Goal: Book appointment/travel/reservation

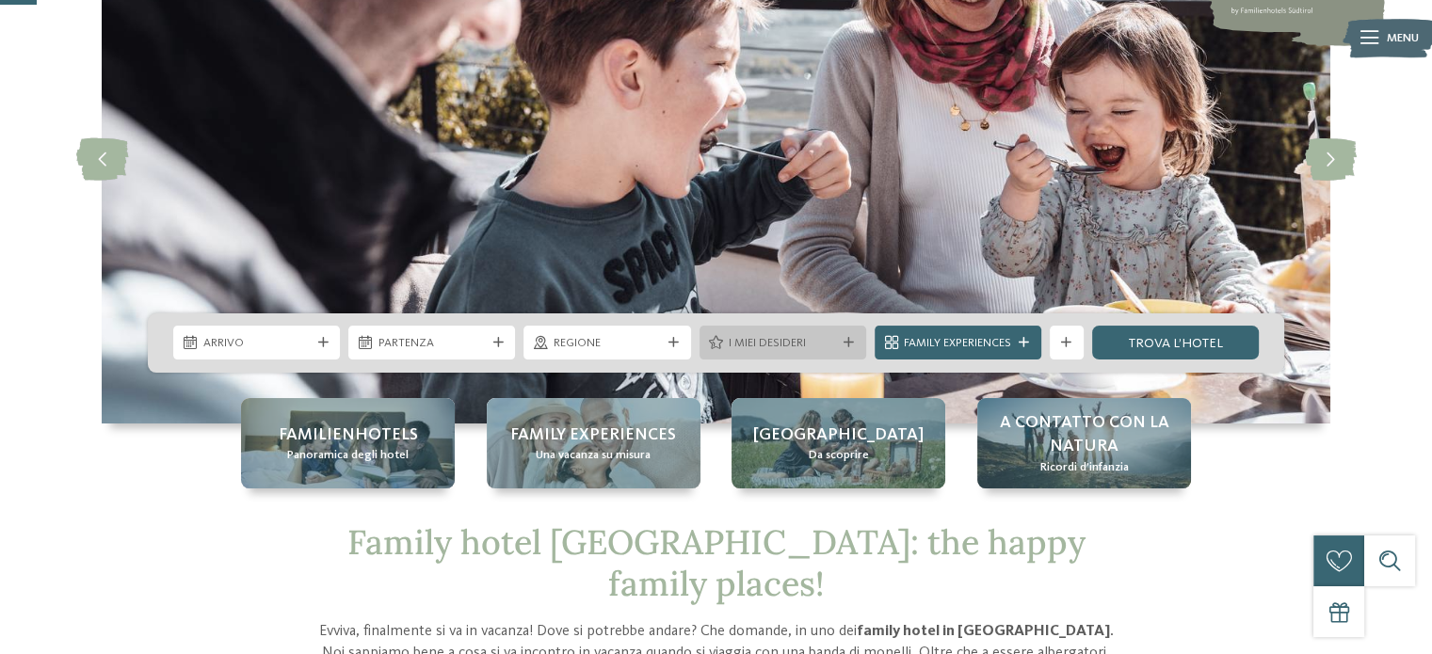
click at [808, 335] on span "I miei desideri" at bounding box center [782, 343] width 107 height 17
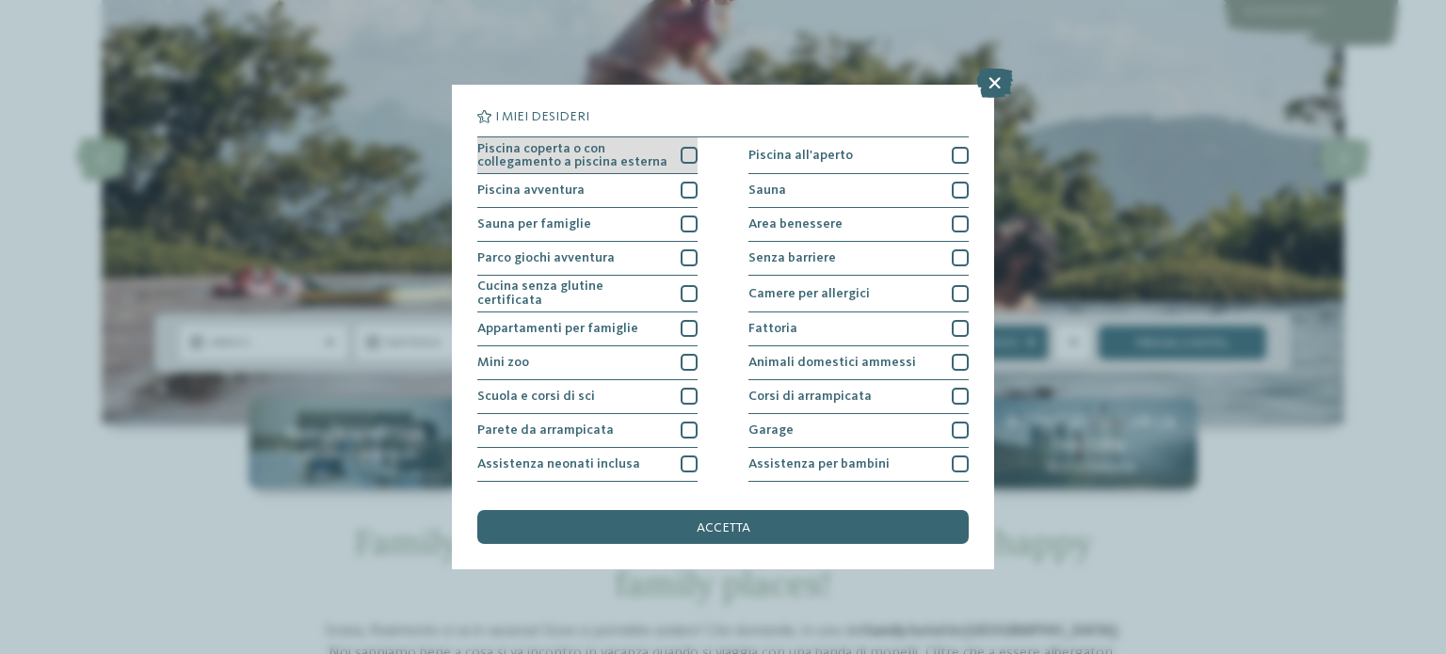
click at [681, 154] on div at bounding box center [689, 155] width 17 height 17
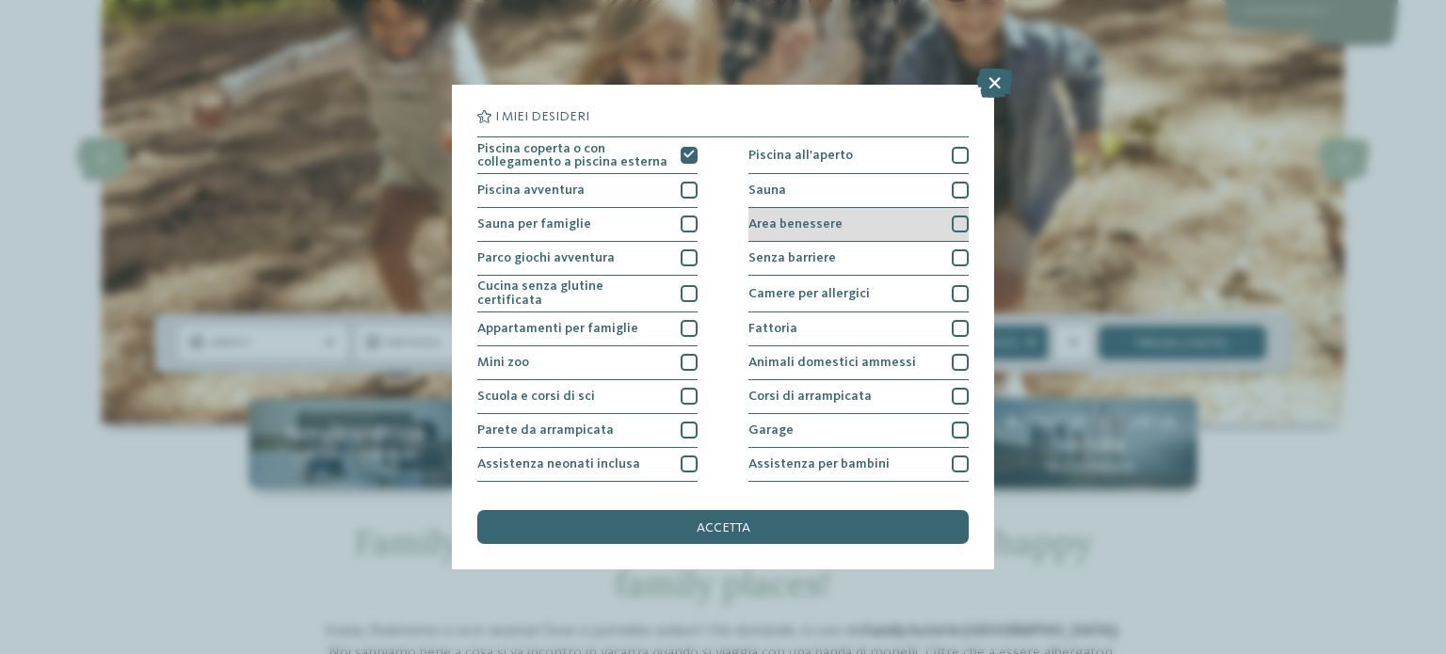
click at [954, 216] on div at bounding box center [960, 224] width 17 height 17
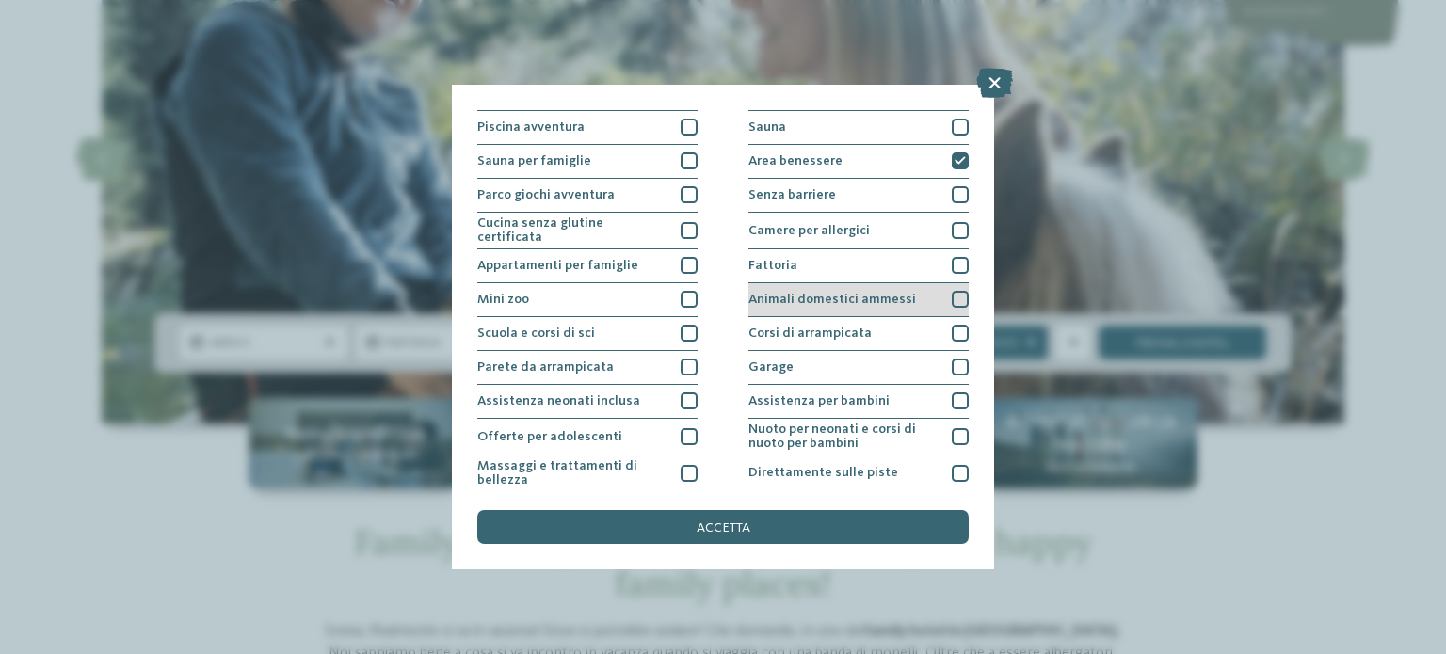
scroll to position [94, 0]
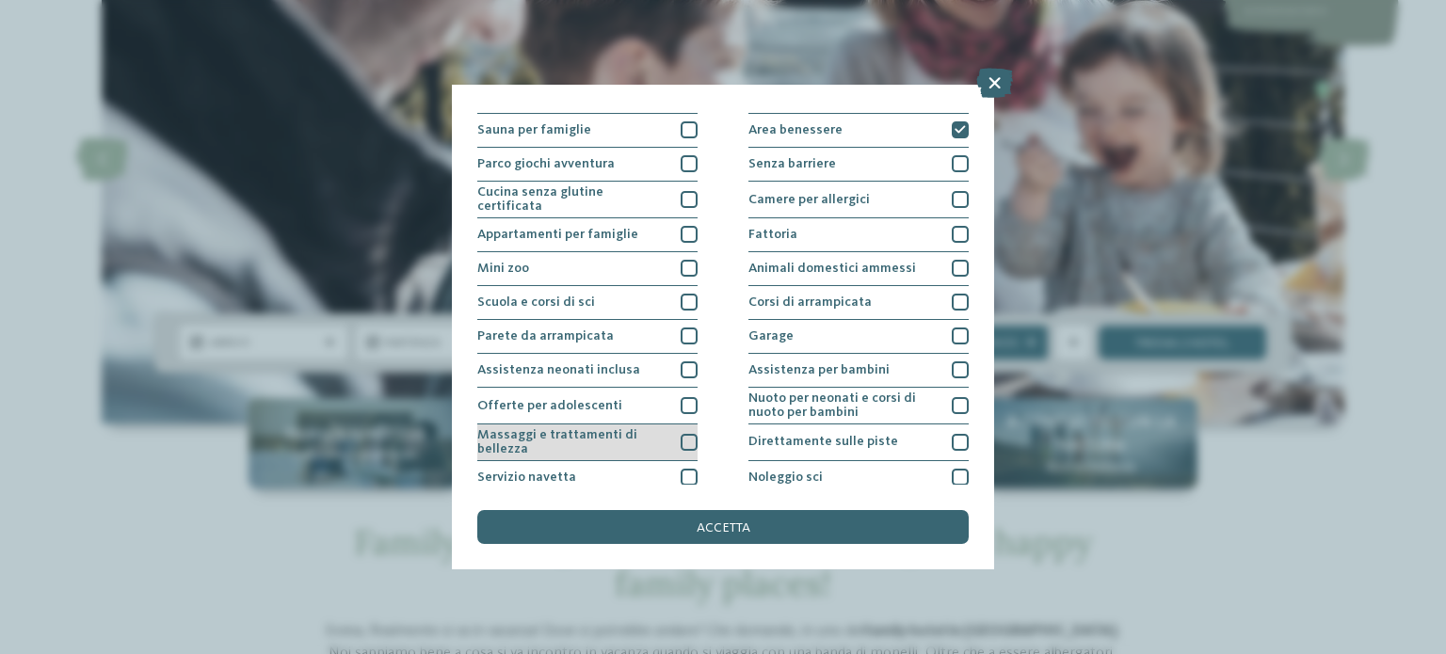
click at [681, 437] on div at bounding box center [689, 442] width 17 height 17
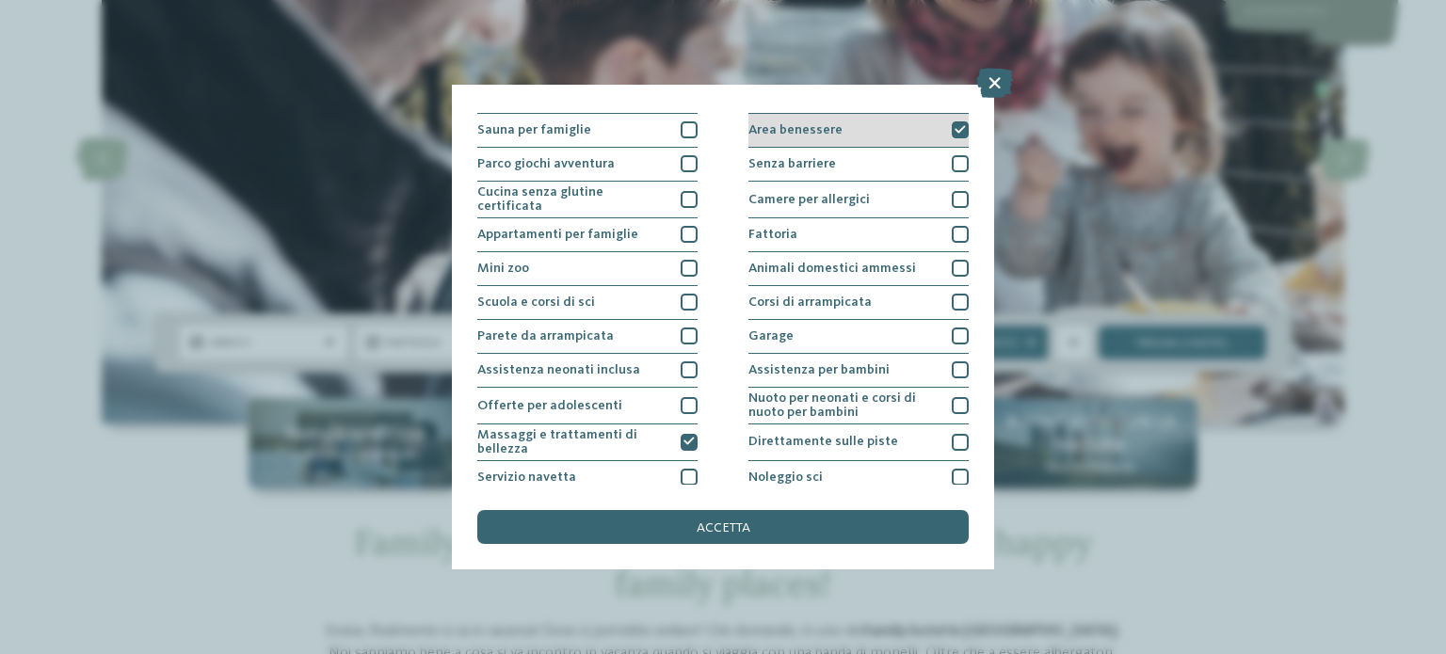
click at [954, 132] on icon at bounding box center [959, 130] width 11 height 10
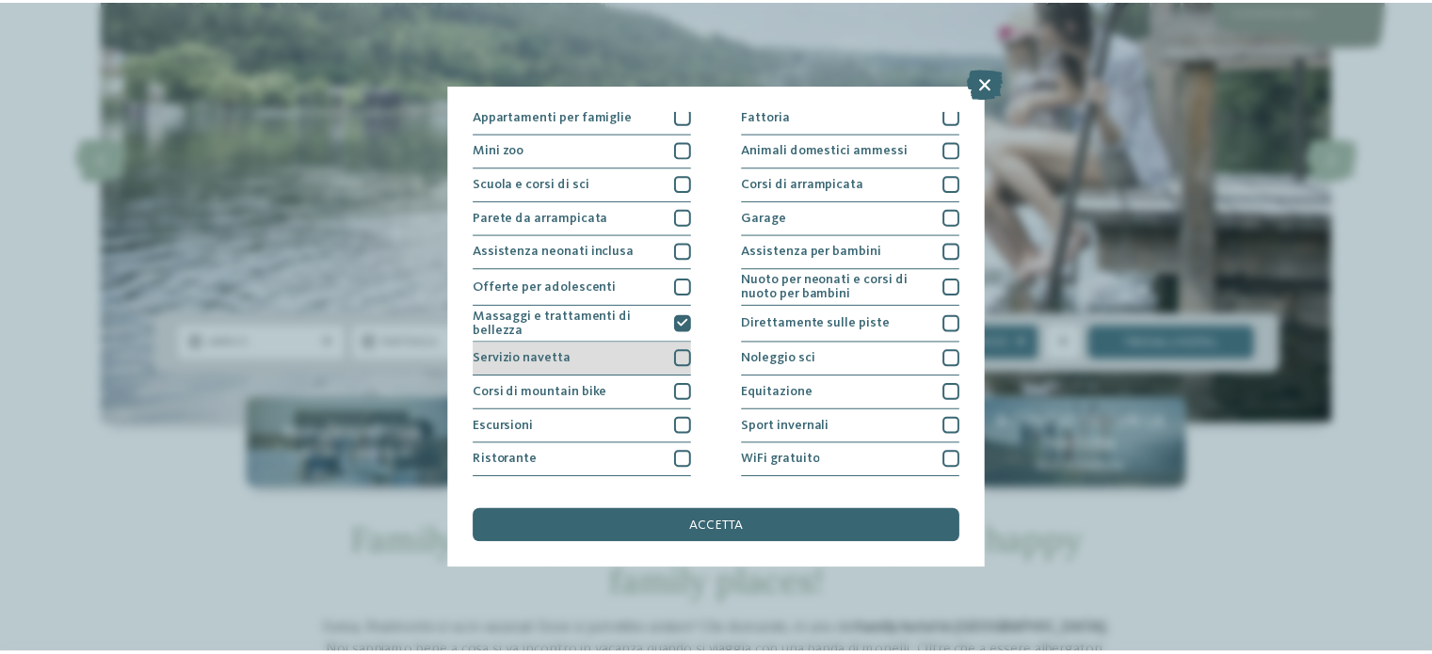
scroll to position [236, 0]
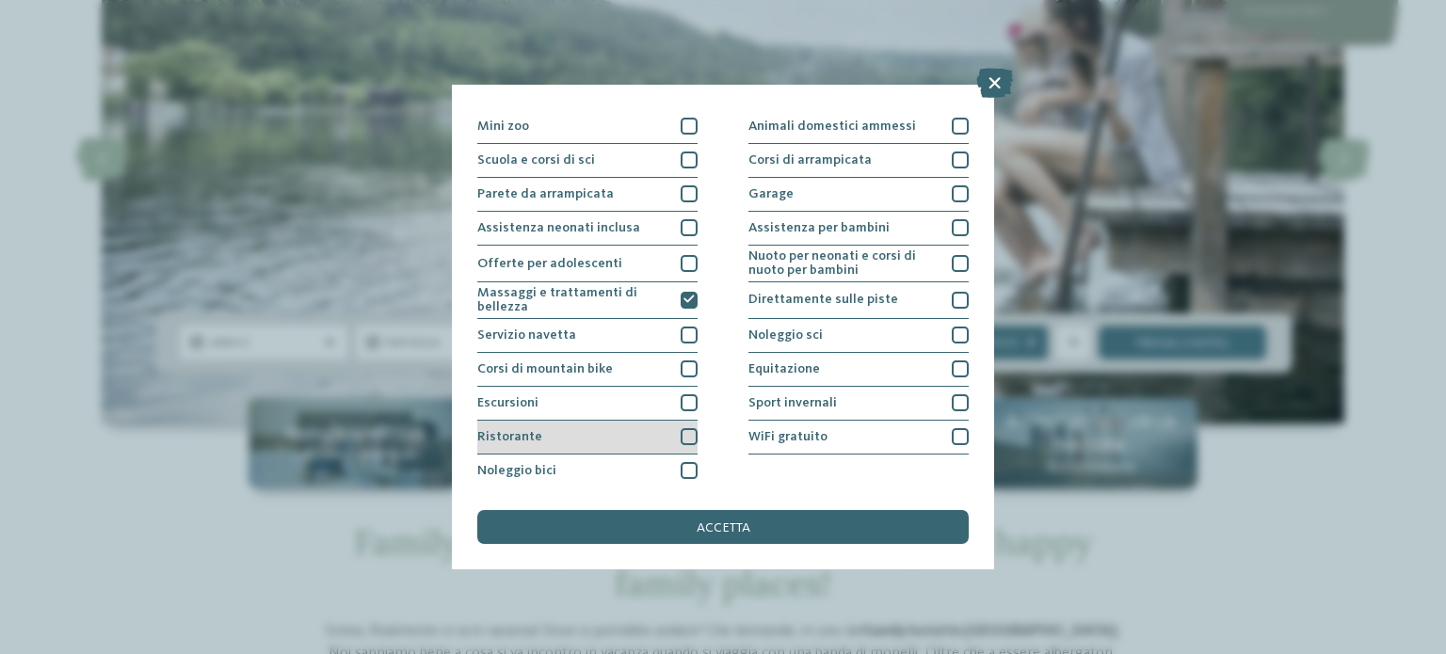
click at [687, 421] on div "Ristorante" at bounding box center [587, 438] width 220 height 34
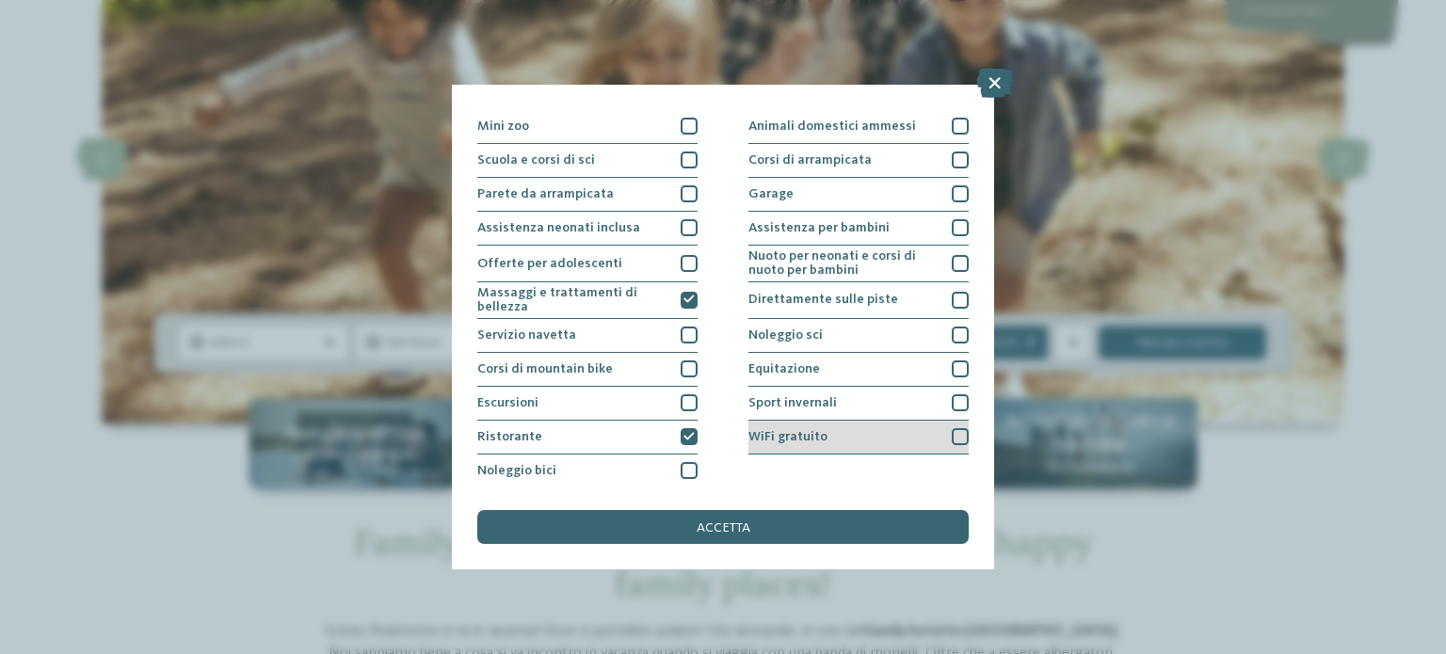
click at [952, 428] on div at bounding box center [960, 436] width 17 height 17
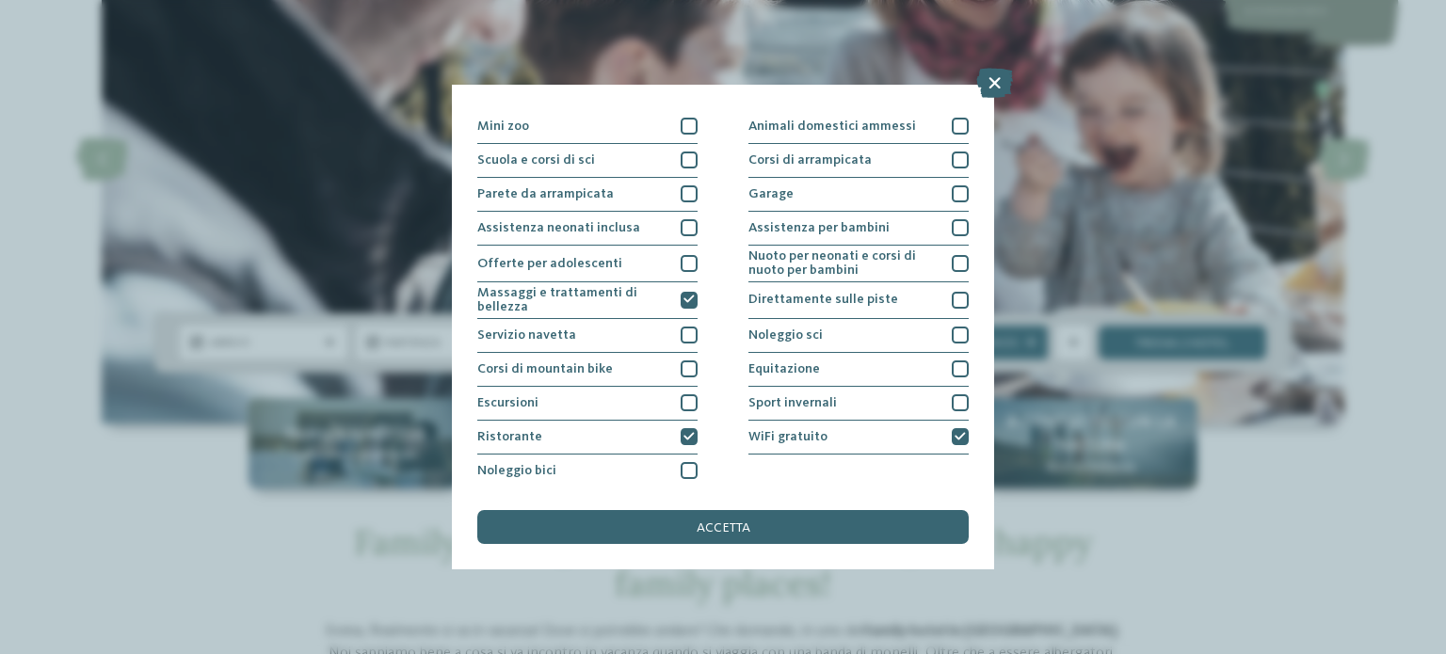
click at [627, 518] on div "accetta" at bounding box center [722, 527] width 491 height 34
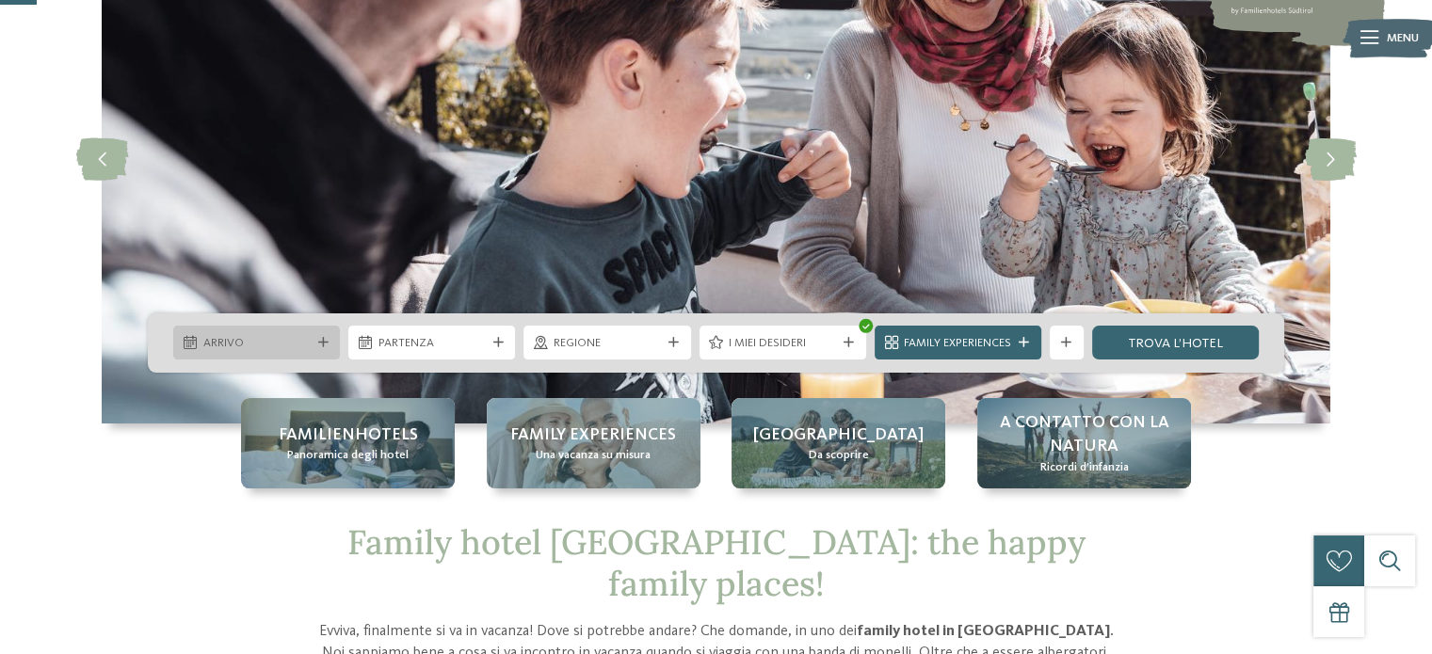
click at [281, 334] on div "Arrivo" at bounding box center [257, 343] width 116 height 18
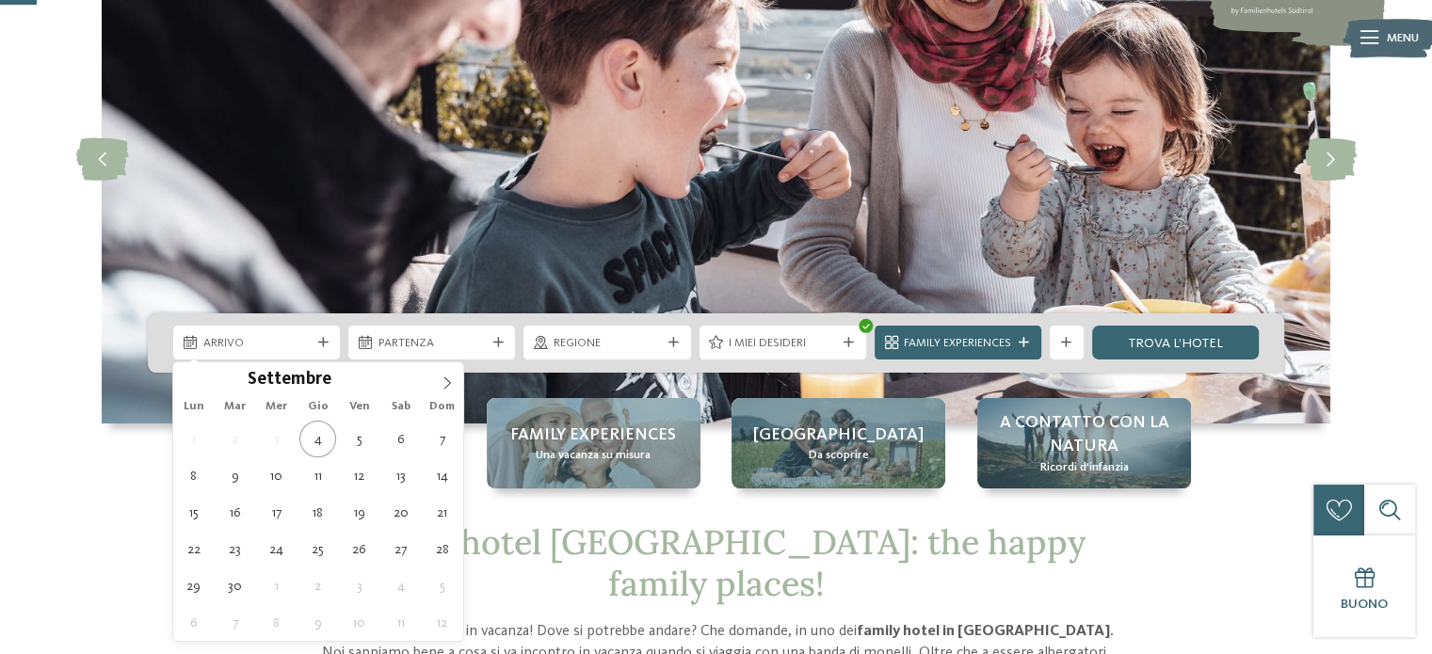
drag, startPoint x: 456, startPoint y: 381, endPoint x: 419, endPoint y: 386, distance: 37.0
click at [453, 381] on span at bounding box center [447, 378] width 32 height 32
type div "[DATE]"
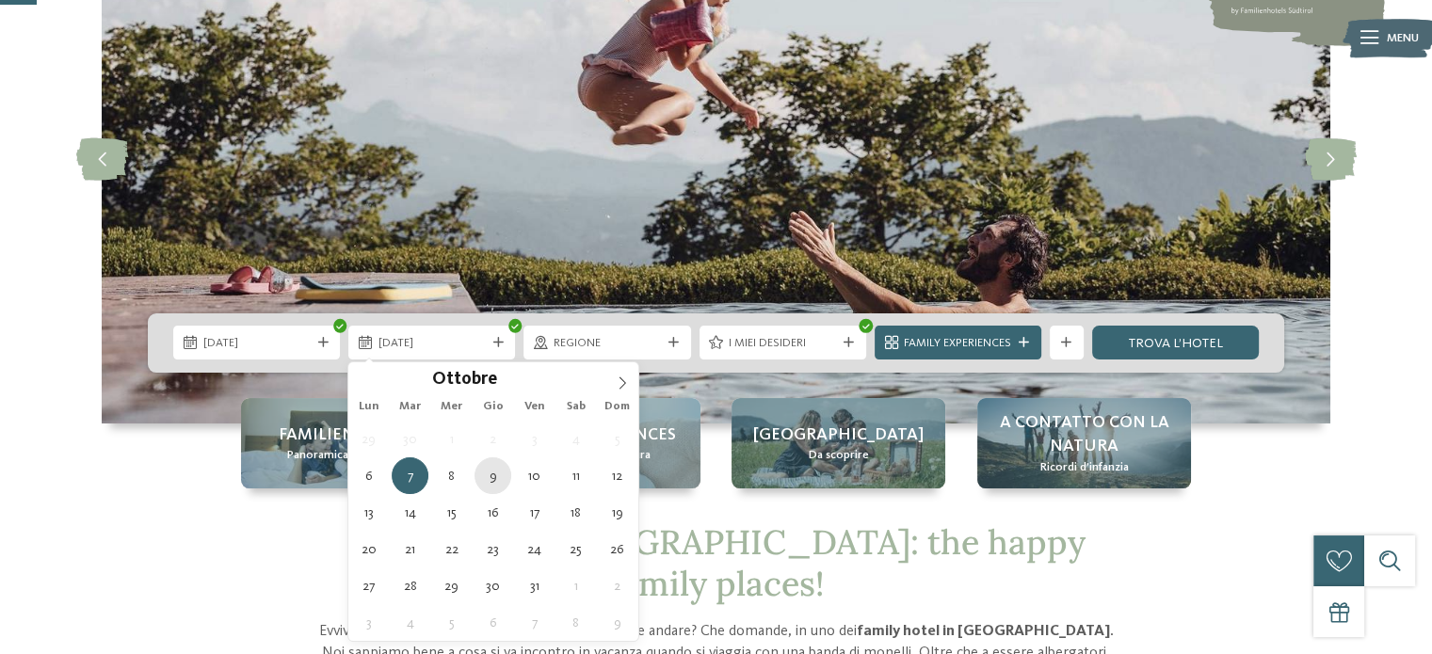
type div "[DATE]"
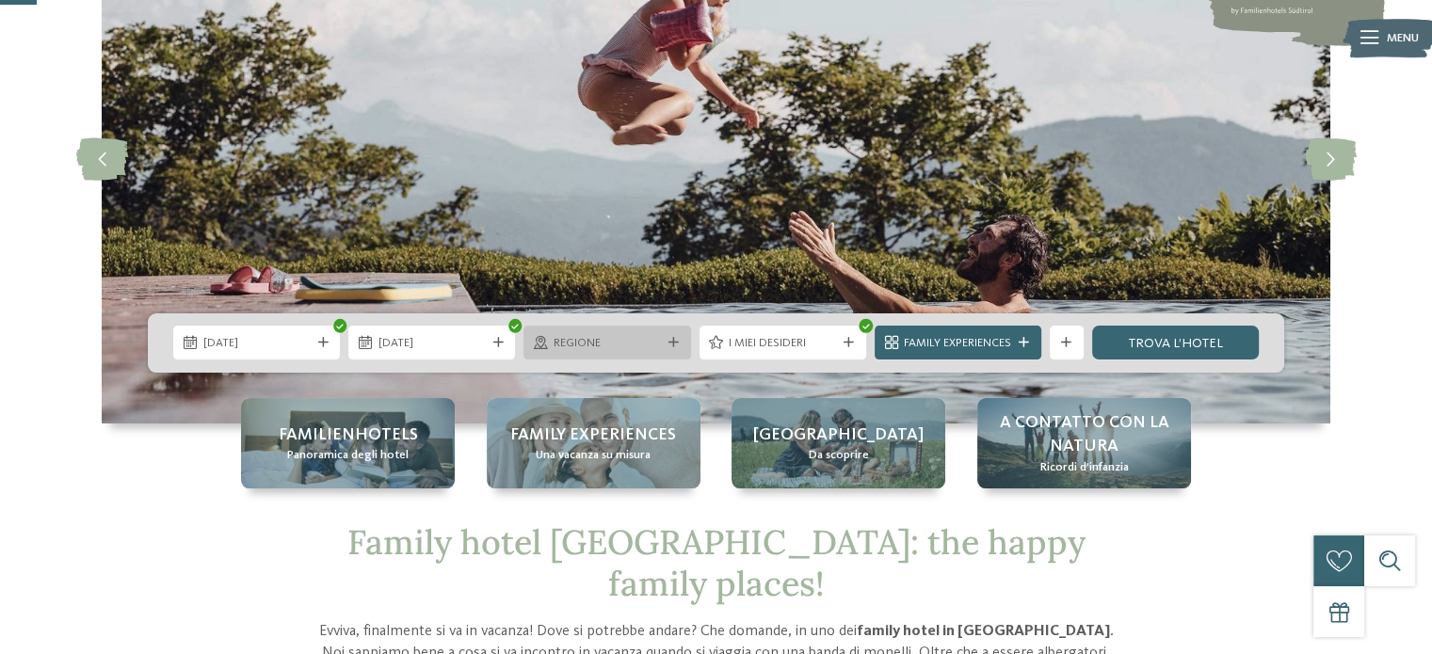
click at [613, 341] on span "Regione" at bounding box center [606, 343] width 107 height 17
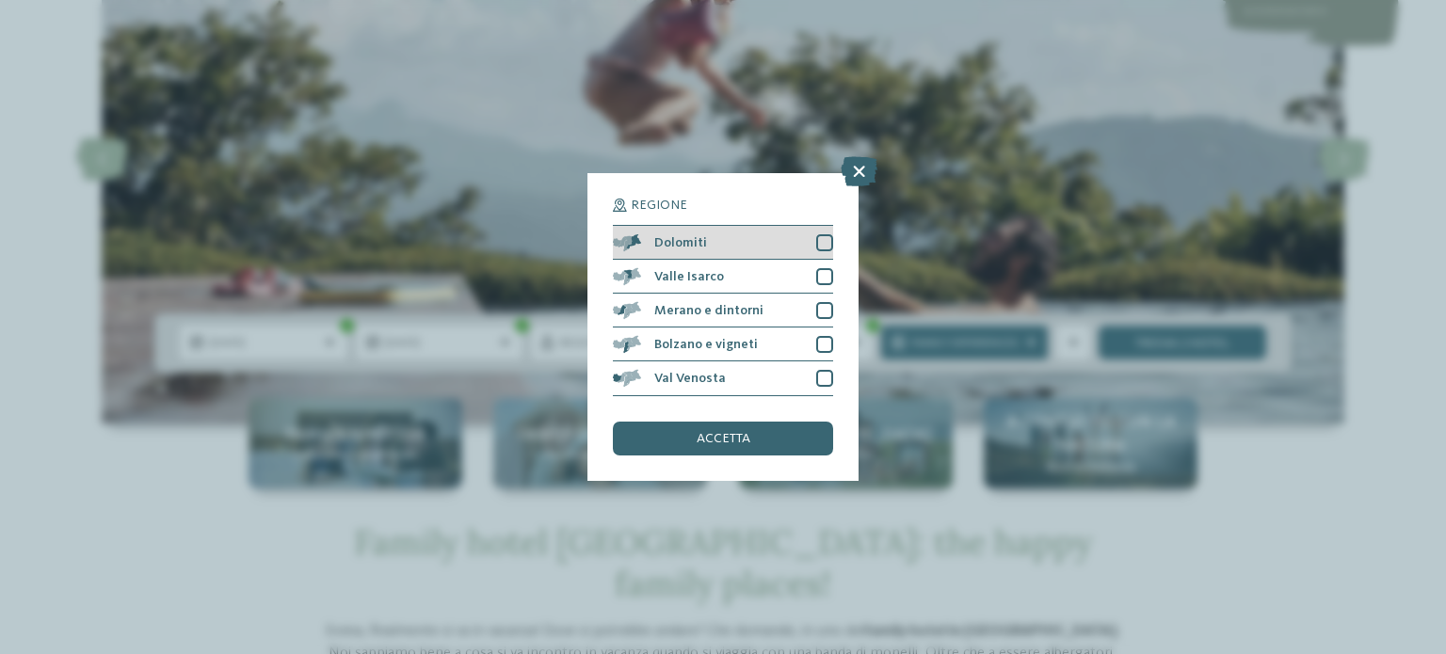
click at [825, 238] on div at bounding box center [824, 242] width 17 height 17
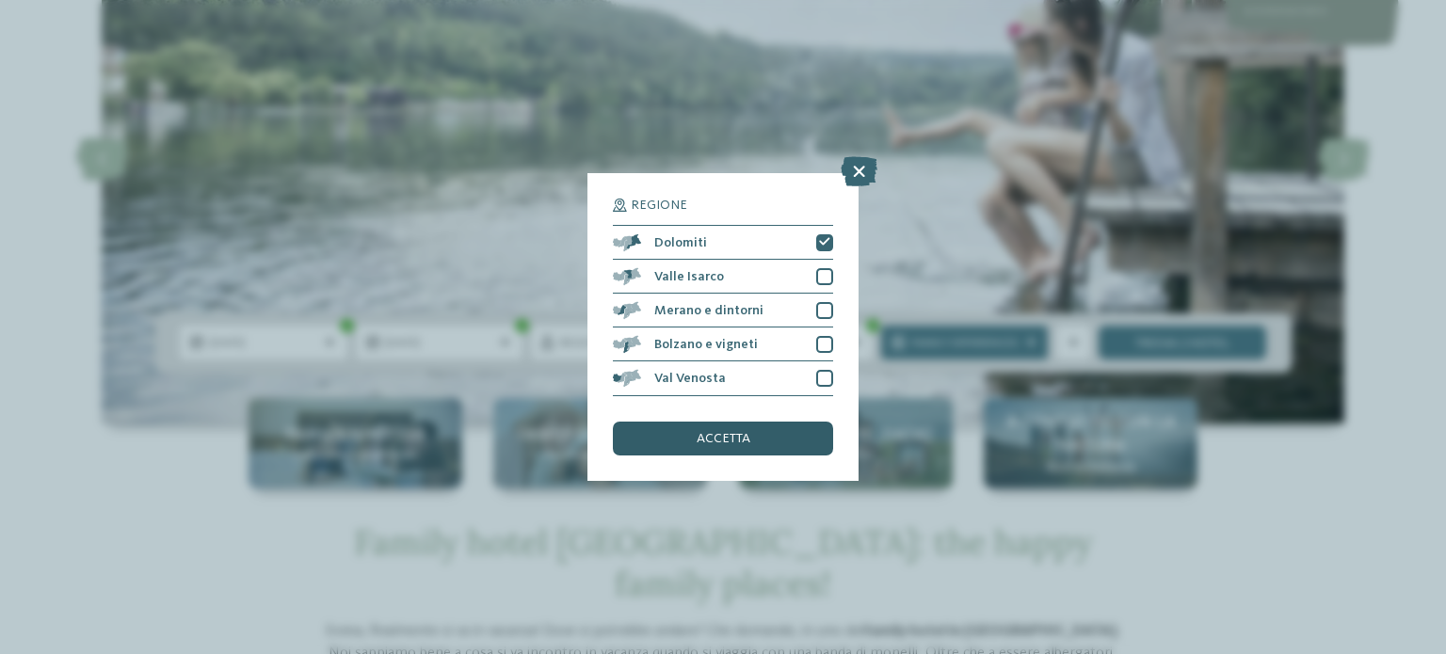
click at [740, 432] on span "accetta" at bounding box center [724, 438] width 54 height 13
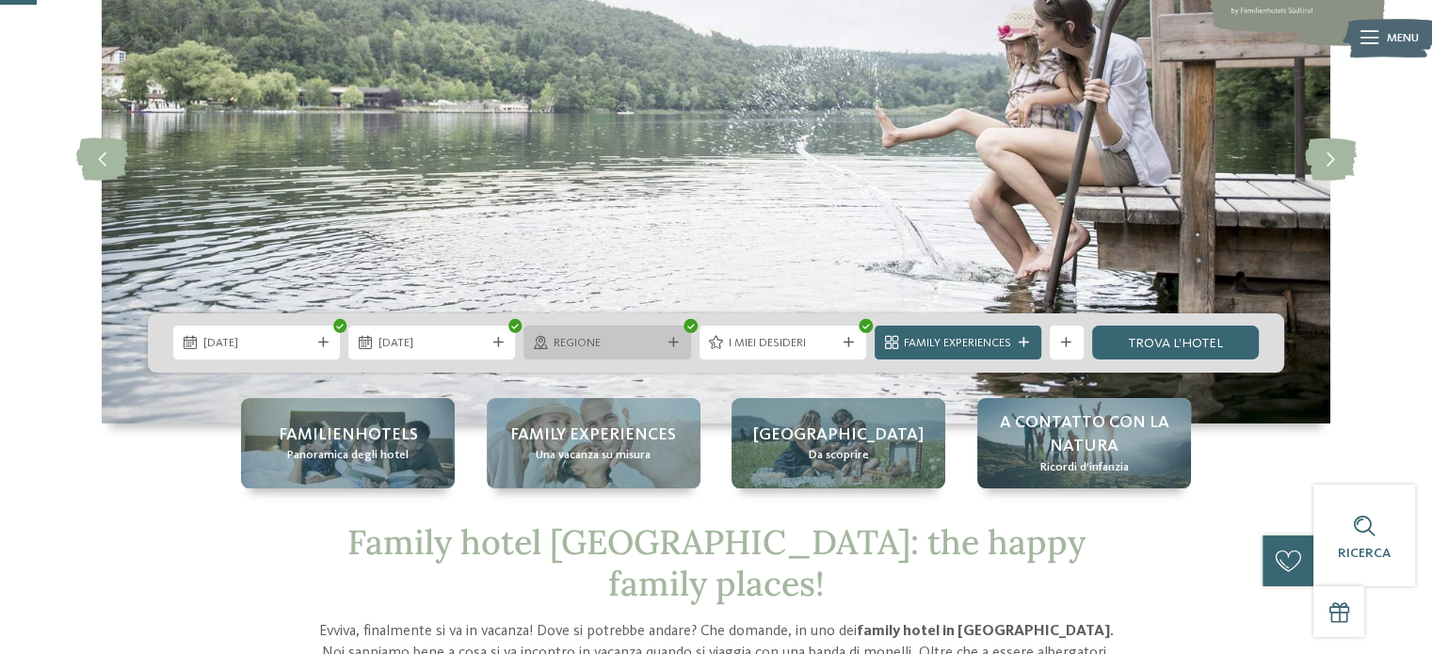
click at [605, 342] on span "Regione" at bounding box center [606, 343] width 107 height 17
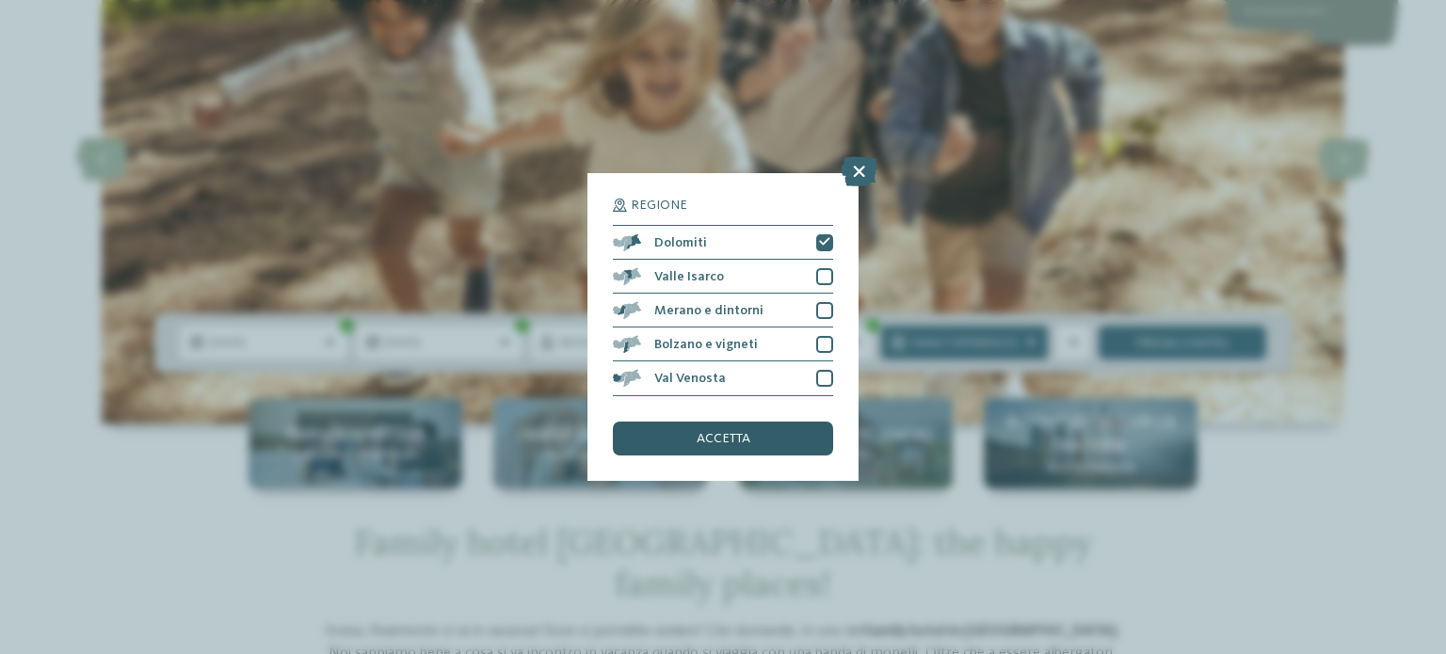
click at [783, 439] on div "accetta" at bounding box center [723, 439] width 220 height 34
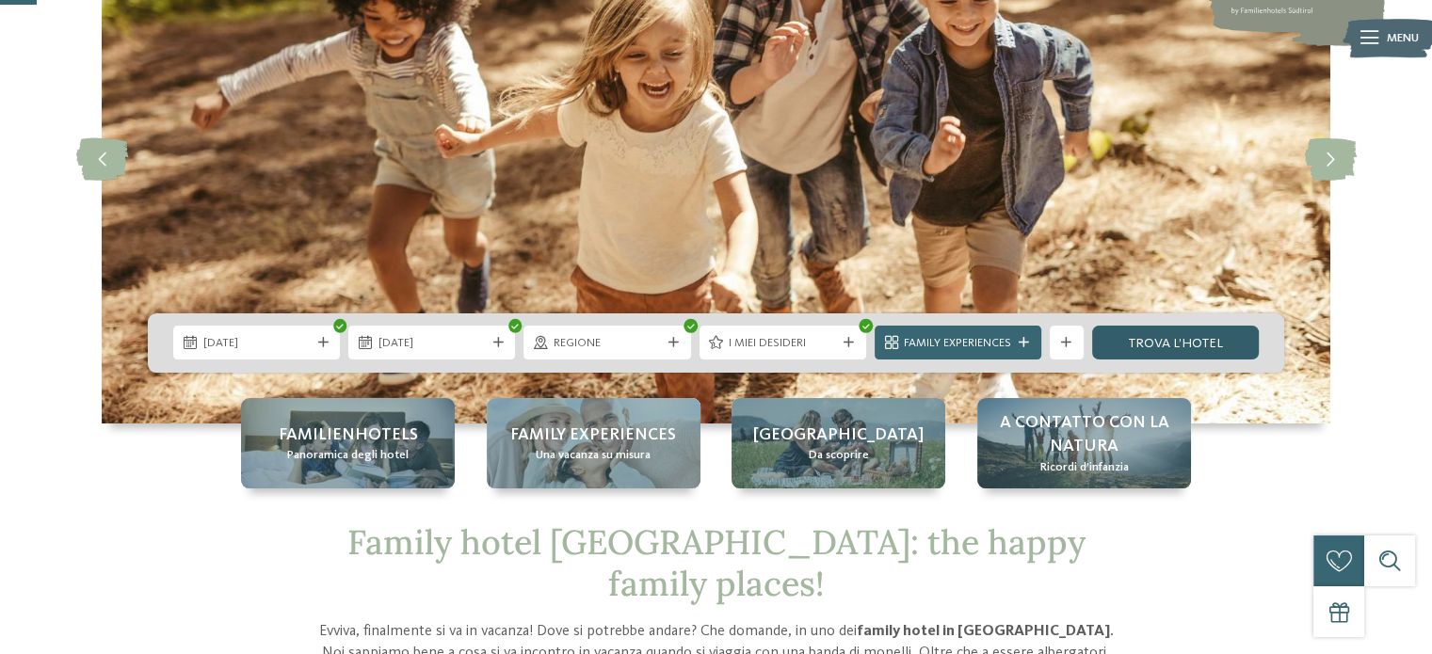
click at [1137, 345] on link "trova l’hotel" at bounding box center [1175, 343] width 167 height 34
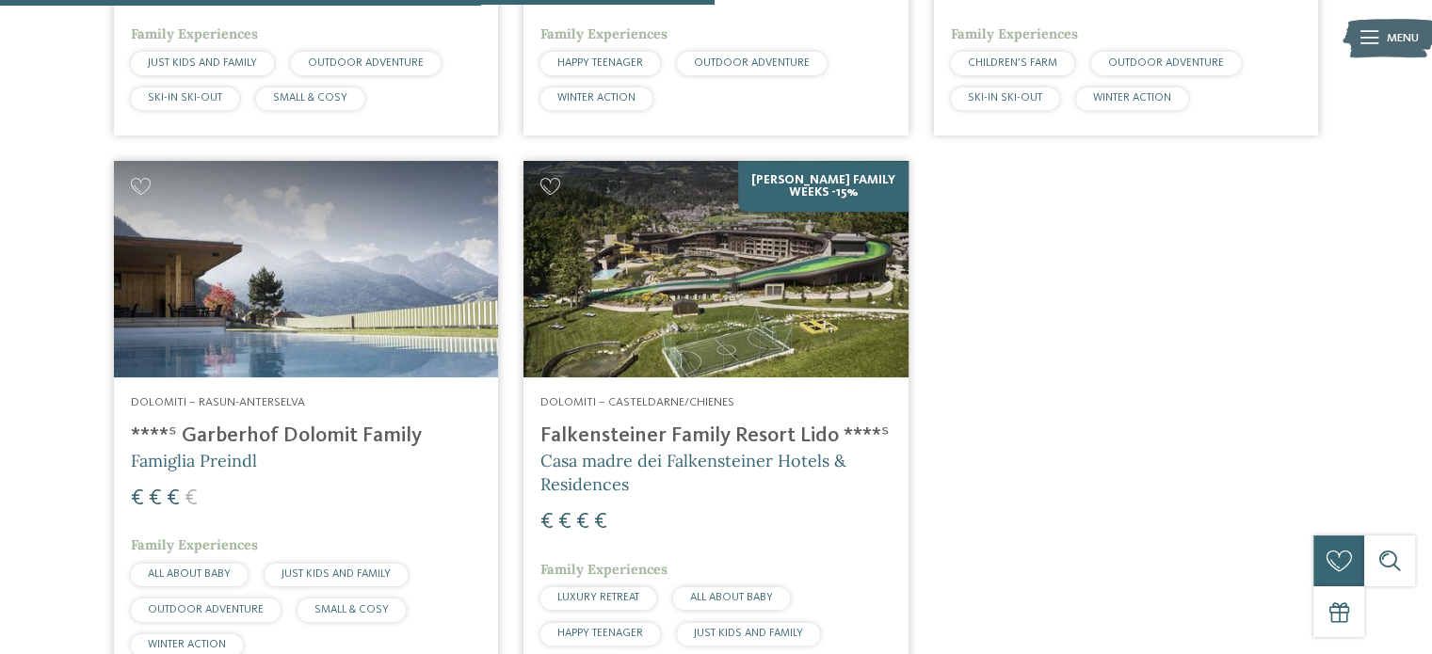
scroll to position [1062, 0]
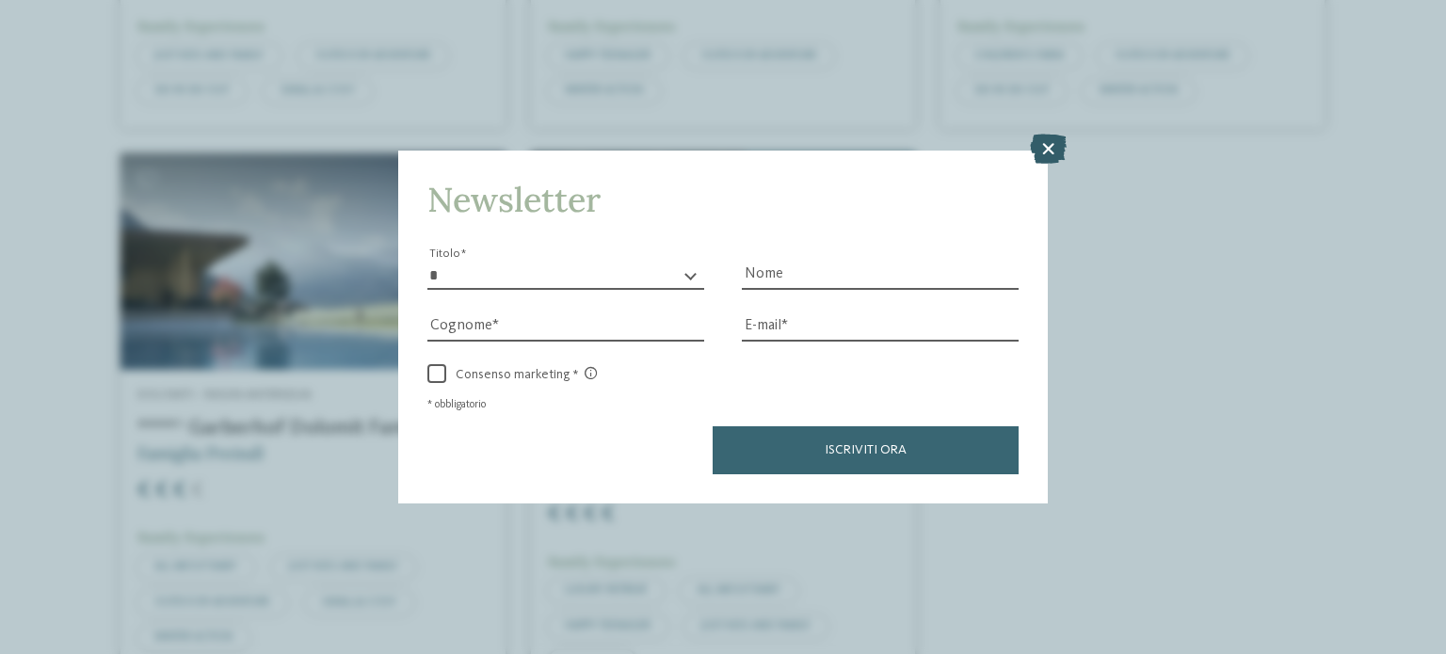
click at [1036, 146] on icon at bounding box center [1048, 149] width 37 height 30
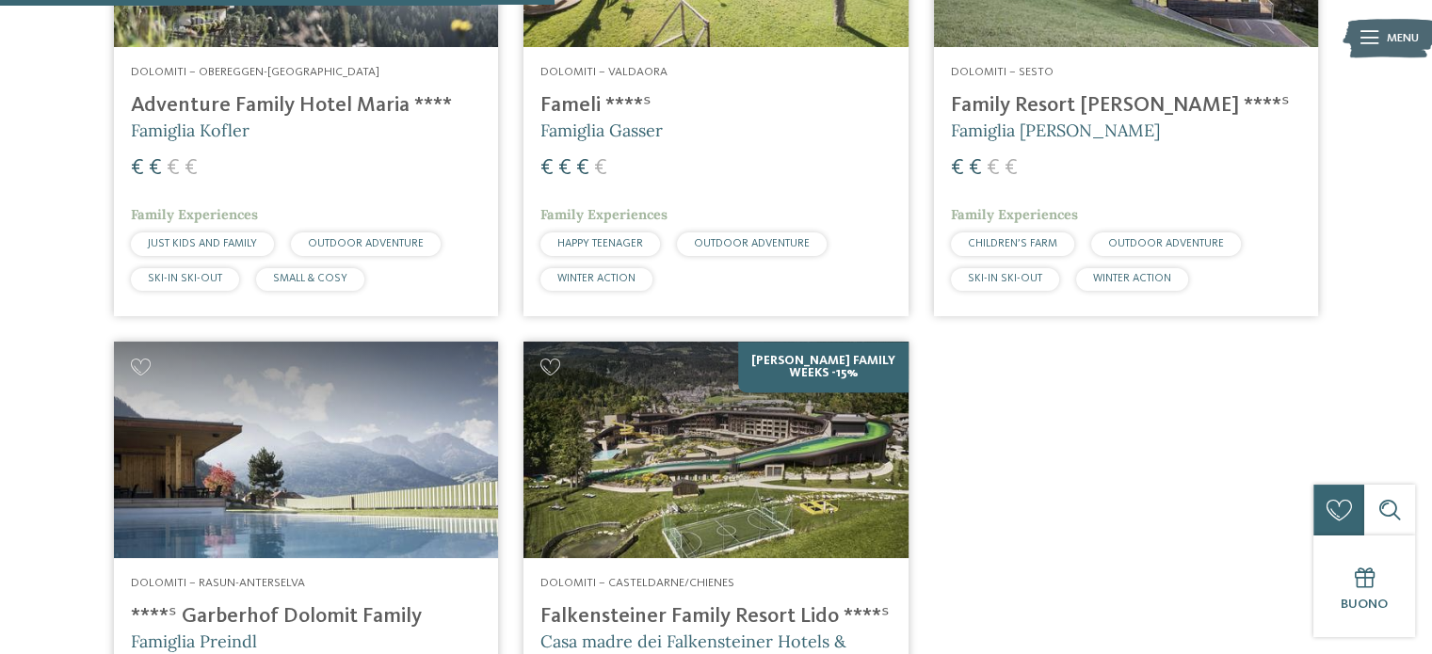
scroll to position [685, 0]
